Goal: Information Seeking & Learning: Learn about a topic

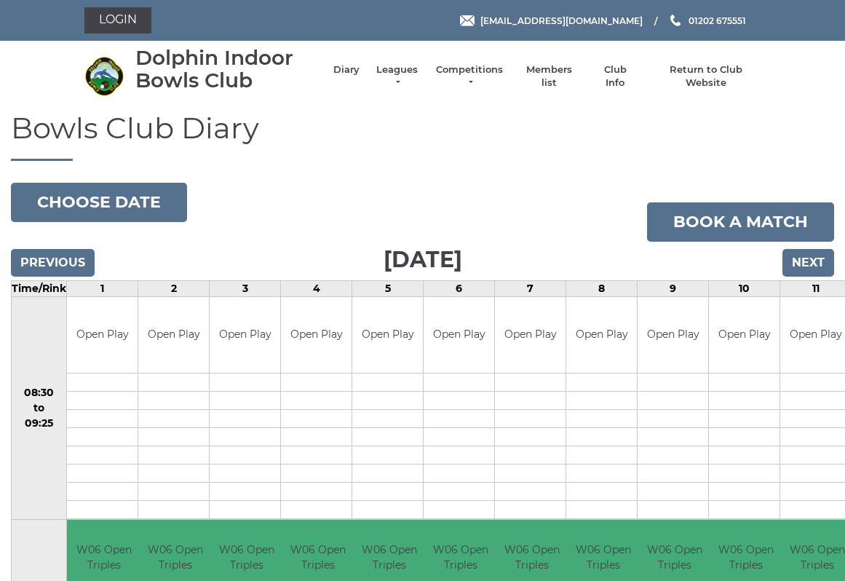
click at [809, 261] on input "Next" at bounding box center [809, 263] width 52 height 28
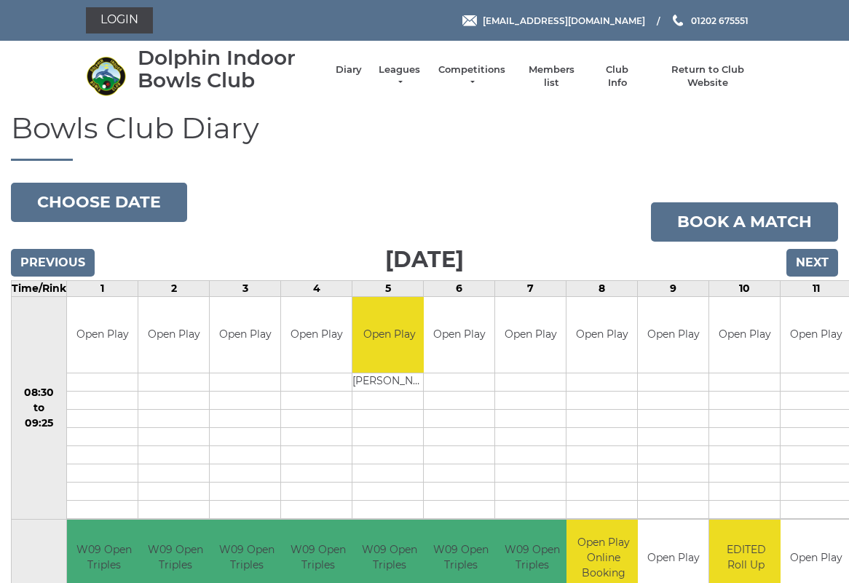
click at [409, 77] on link "Leagues" at bounding box center [399, 76] width 46 height 26
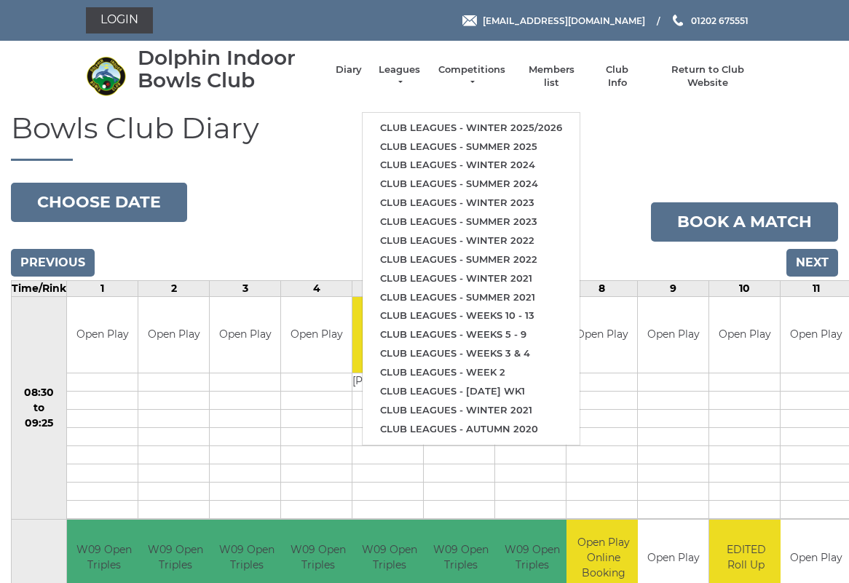
click at [456, 122] on link "Club leagues - Winter 2025/2026" at bounding box center [471, 128] width 217 height 19
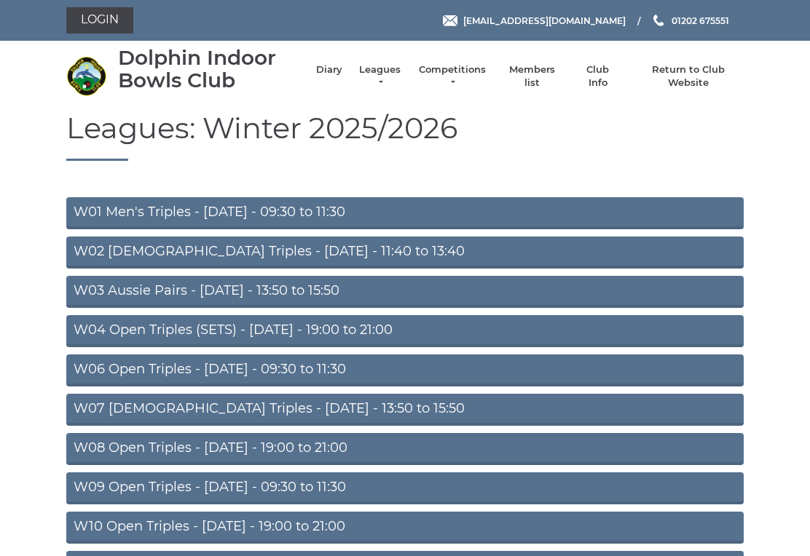
click at [333, 333] on link "W04 Open Triples (SETS) - [DATE] - 19:00 to 21:00" at bounding box center [404, 331] width 677 height 32
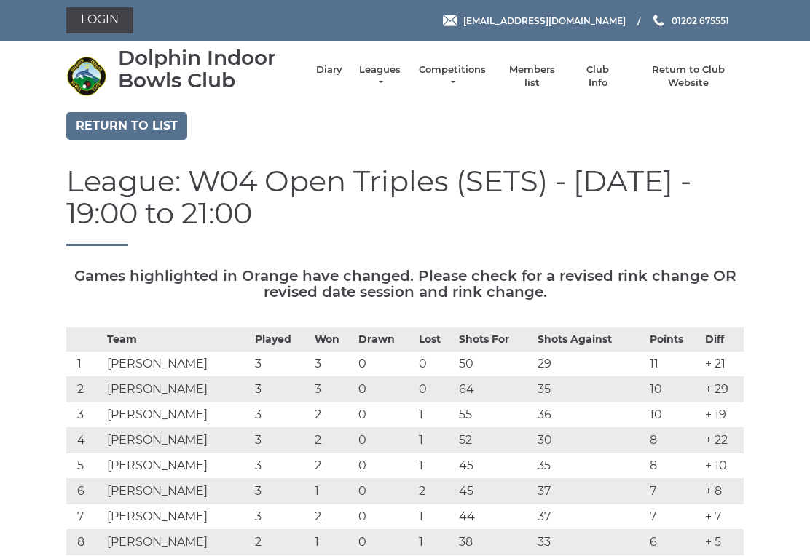
click at [117, 127] on link "Return to list" at bounding box center [126, 126] width 121 height 28
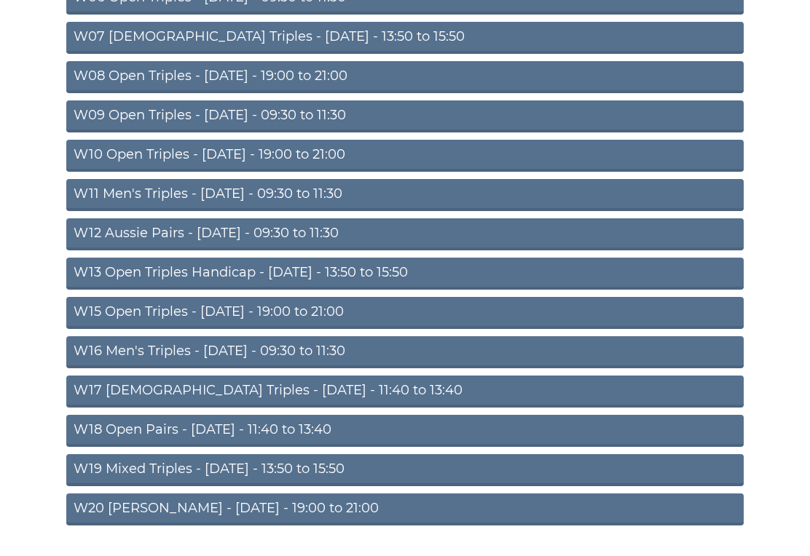
scroll to position [373, 0]
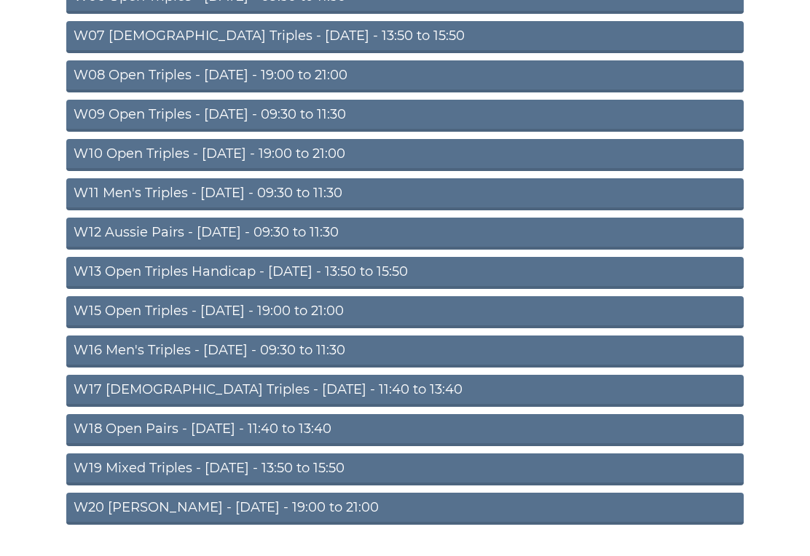
click at [121, 187] on link "W11 Men's Triples - Thursday - 09:30 to 11:30" at bounding box center [404, 194] width 677 height 32
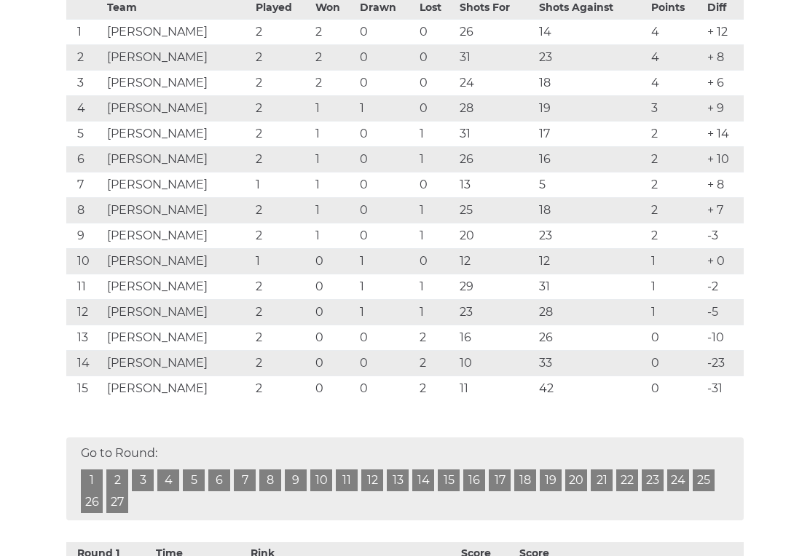
scroll to position [331, 0]
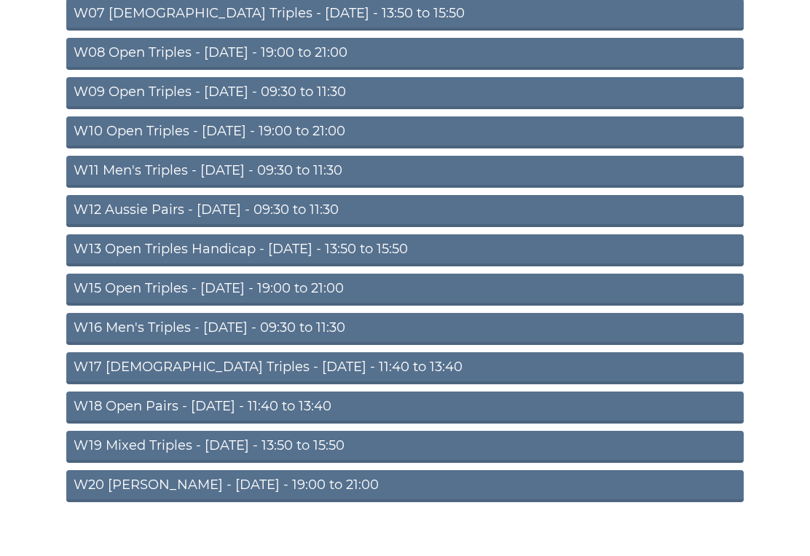
scroll to position [411, 0]
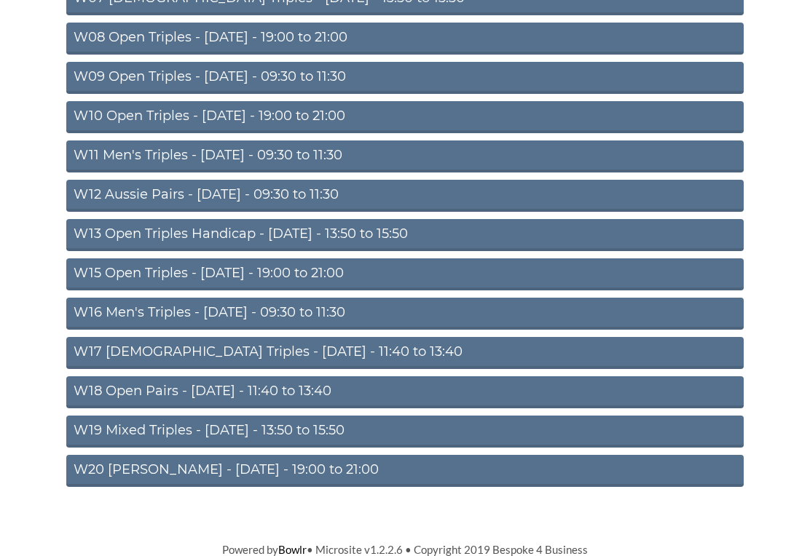
click at [135, 468] on link "W20 [PERSON_NAME] - [DATE] - 19:00 to 21:00" at bounding box center [404, 471] width 677 height 32
